Goal: Task Accomplishment & Management: Use online tool/utility

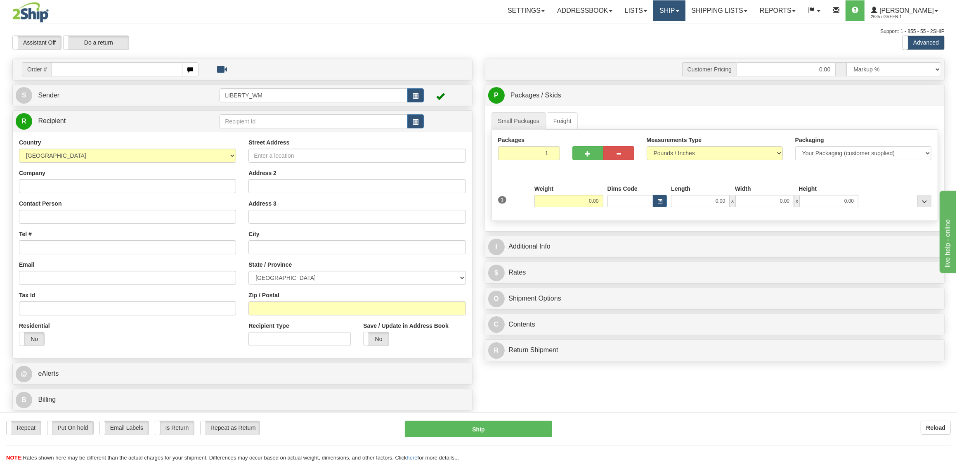
click at [669, 12] on link "Ship" at bounding box center [670, 10] width 32 height 21
click at [658, 38] on span "OnHold / Order Queue" at bounding box center [648, 39] width 58 height 7
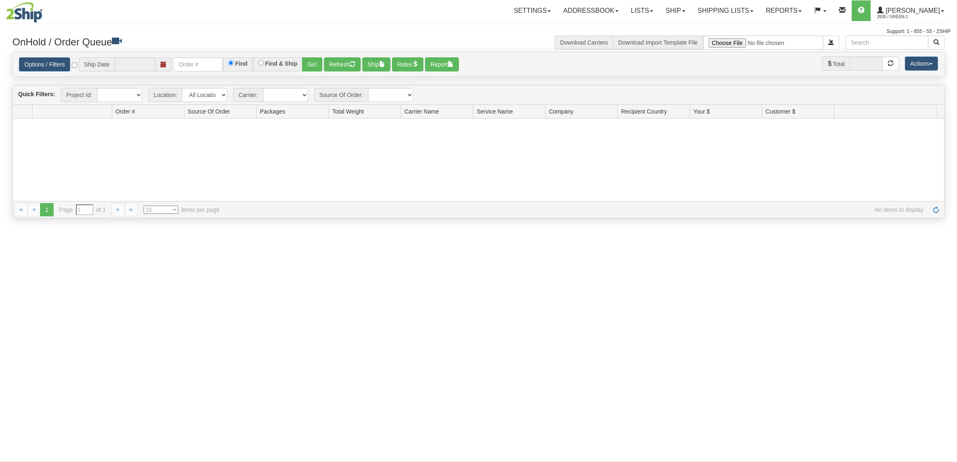
type input "[DATE]"
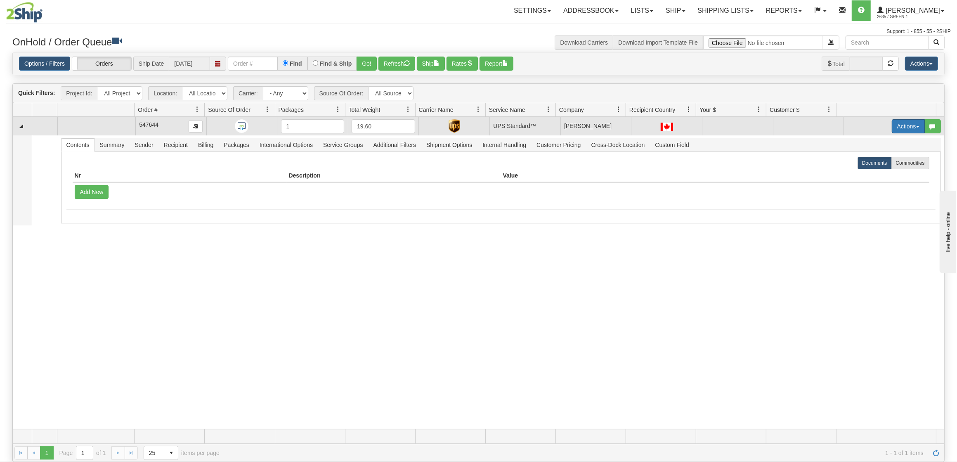
click at [917, 126] on span "button" at bounding box center [918, 127] width 3 height 2
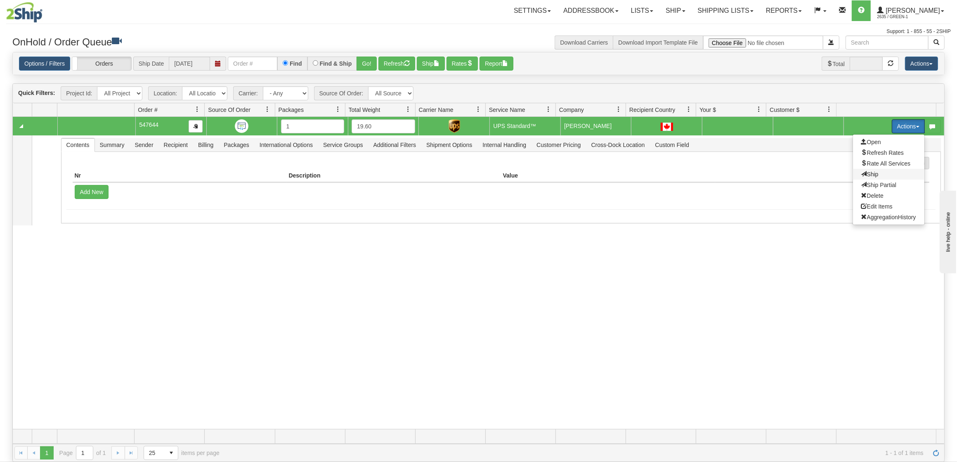
click at [864, 172] on span "Ship" at bounding box center [870, 174] width 17 height 7
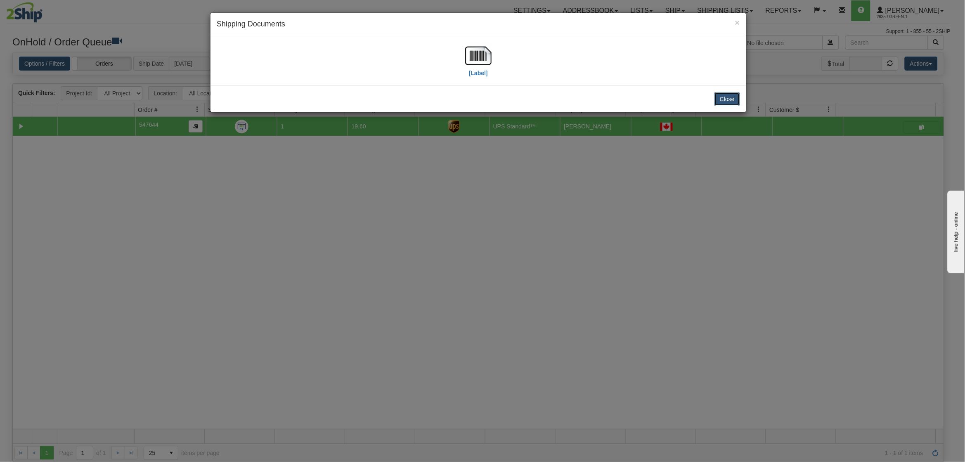
click at [719, 94] on button "Close" at bounding box center [728, 99] width 26 height 14
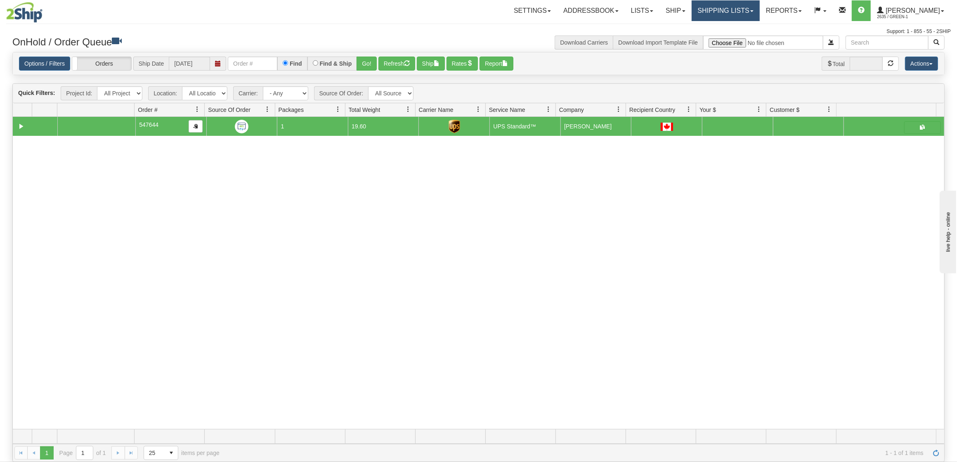
click at [743, 12] on link "Shipping lists" at bounding box center [726, 10] width 68 height 21
click at [736, 31] on span "Current Shipments" at bounding box center [711, 29] width 48 height 7
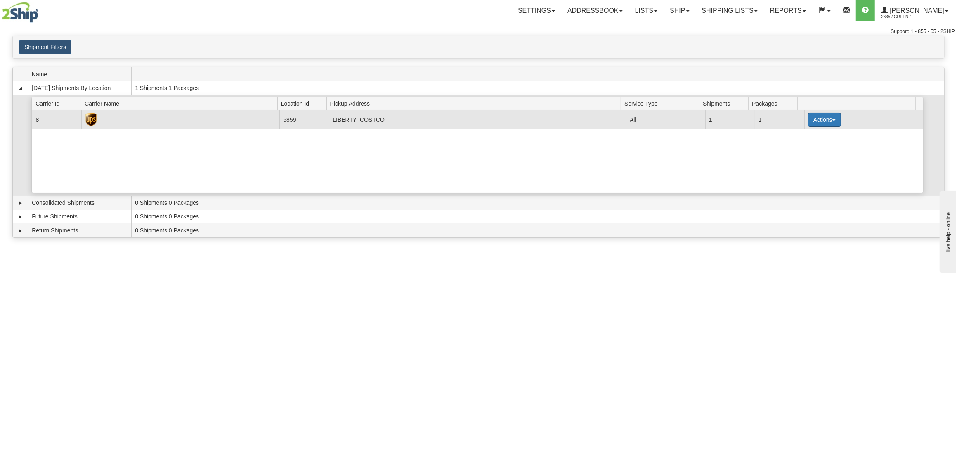
click at [825, 123] on button "Actions" at bounding box center [824, 120] width 33 height 14
click at [796, 178] on span "Print" at bounding box center [791, 178] width 17 height 6
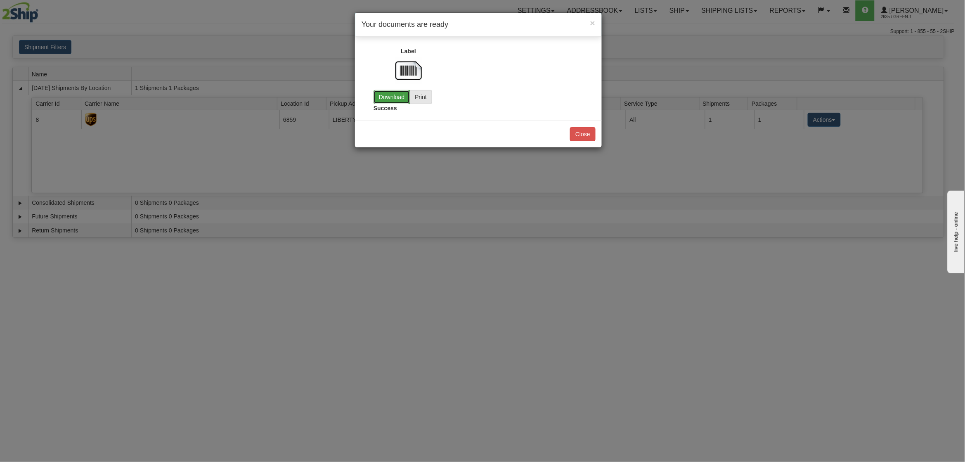
click at [389, 95] on link "Download" at bounding box center [392, 97] width 36 height 14
drag, startPoint x: 578, startPoint y: 133, endPoint x: 616, endPoint y: 123, distance: 38.8
click at [578, 133] on button "Close" at bounding box center [583, 134] width 26 height 14
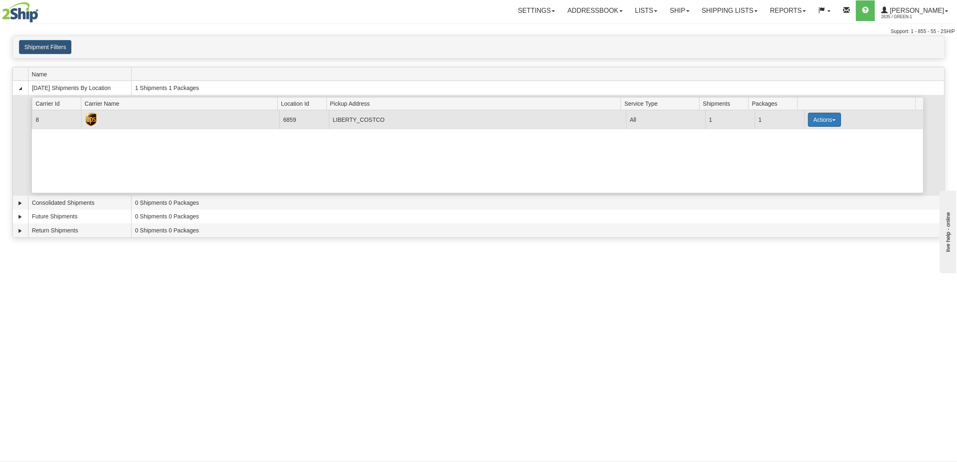
click at [808, 115] on button "Actions" at bounding box center [824, 120] width 33 height 14
click at [798, 162] on link "Pickup" at bounding box center [808, 157] width 66 height 11
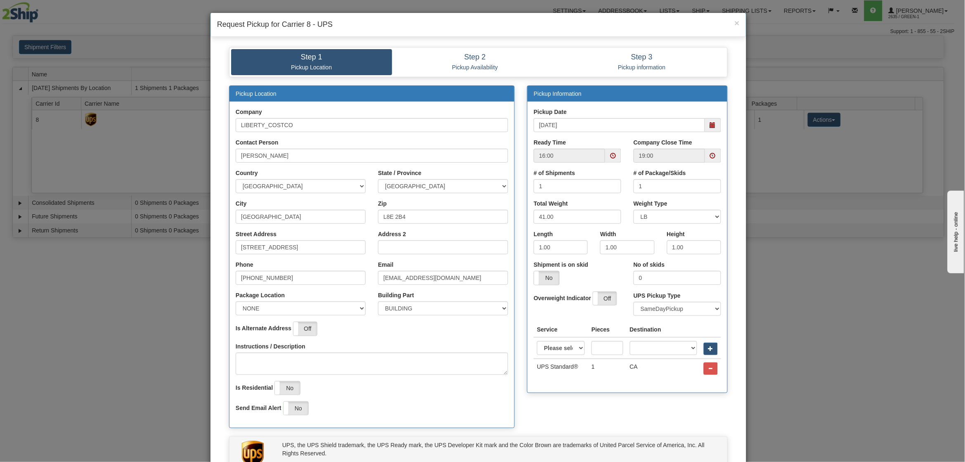
click at [610, 156] on span at bounding box center [613, 156] width 6 height 6
click at [626, 115] on div "Pickup Date 09/10/2025" at bounding box center [627, 120] width 187 height 24
click at [711, 149] on span at bounding box center [713, 156] width 16 height 14
click at [654, 228] on span at bounding box center [654, 233] width 22 height 22
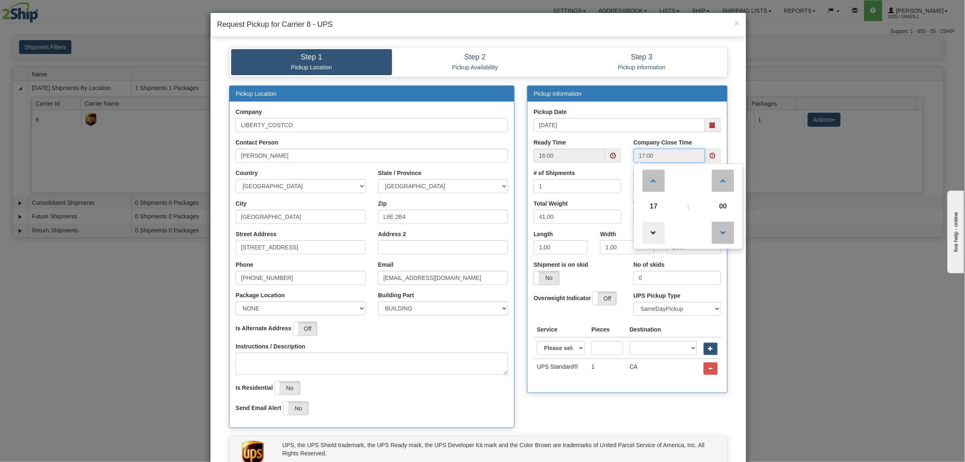
click at [656, 228] on span at bounding box center [654, 233] width 22 height 22
click at [649, 186] on span at bounding box center [654, 181] width 22 height 22
type input "18:00"
click at [637, 111] on div "Pickup Date 09/10/2025" at bounding box center [627, 120] width 187 height 24
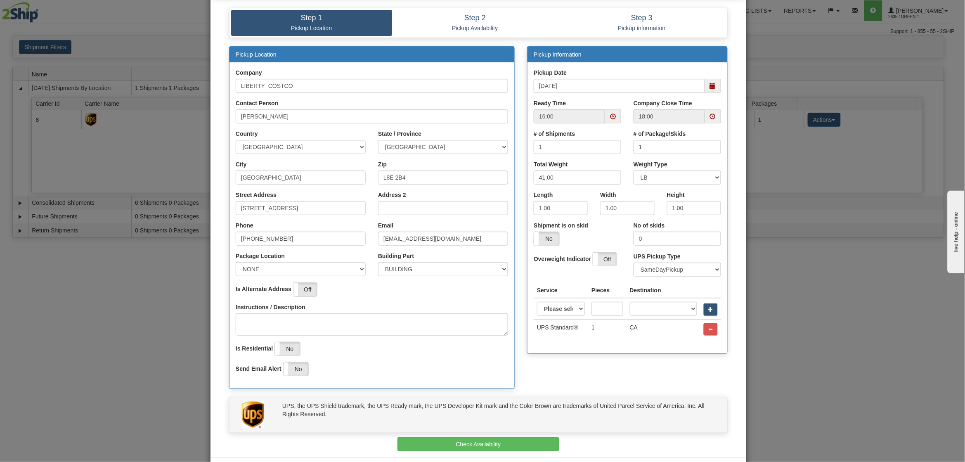
scroll to position [76, 0]
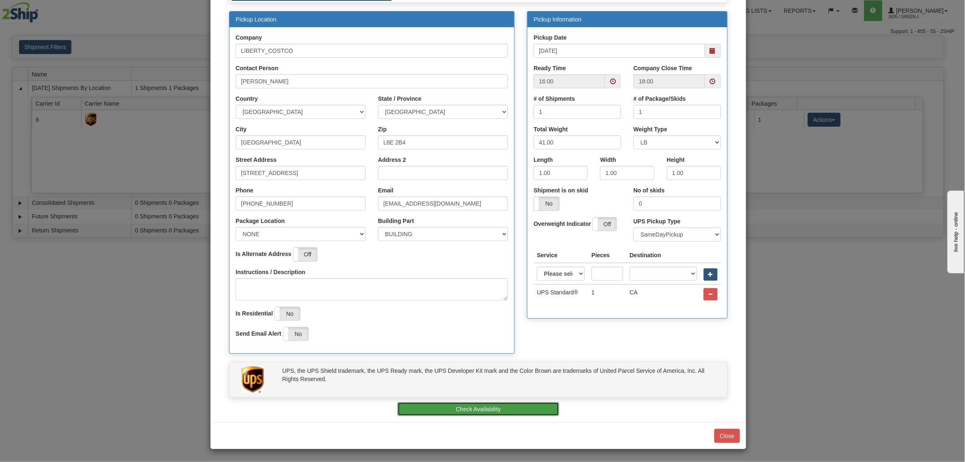
click at [510, 410] on button "Check Availability" at bounding box center [479, 409] width 162 height 14
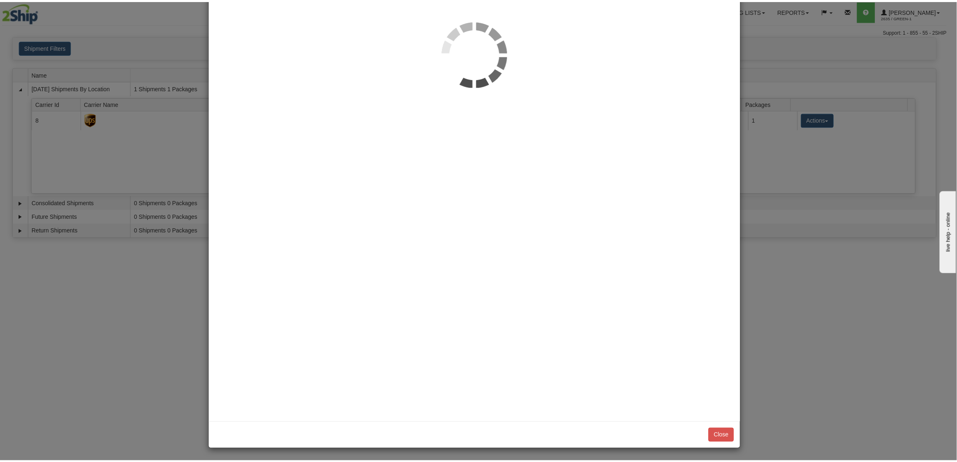
scroll to position [0, 0]
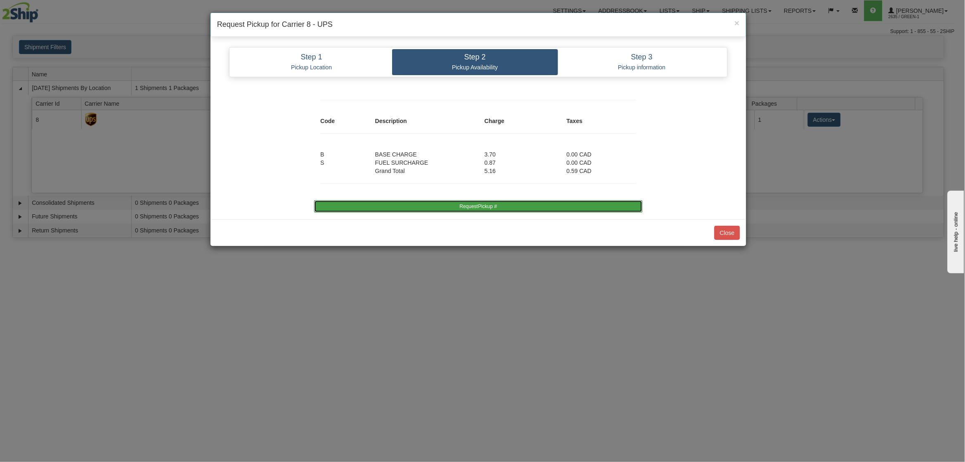
click at [520, 207] on button "RequestPickup #" at bounding box center [478, 206] width 328 height 12
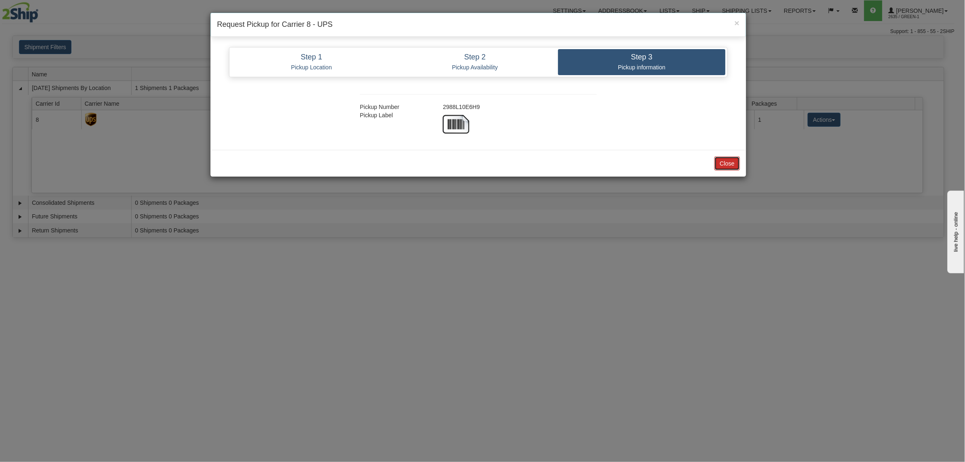
click at [735, 168] on button "Close" at bounding box center [728, 163] width 26 height 14
